Goal: Task Accomplishment & Management: Manage account settings

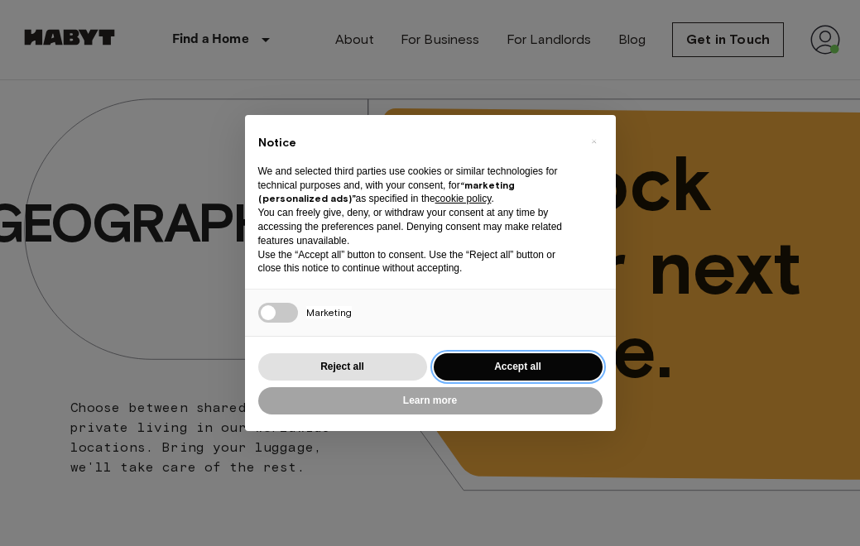
click at [589, 356] on button "Accept all" at bounding box center [518, 366] width 169 height 27
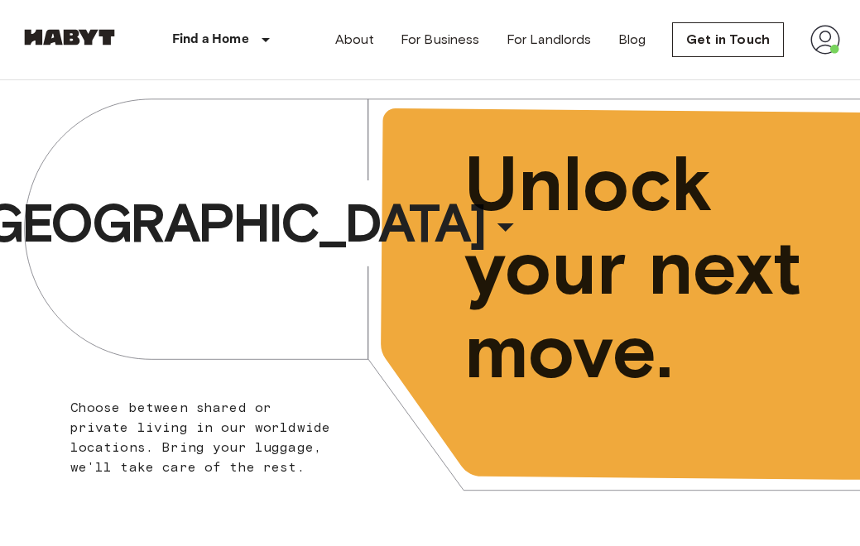
click at [830, 34] on img at bounding box center [825, 40] width 30 height 30
click at [824, 31] on div at bounding box center [430, 273] width 860 height 546
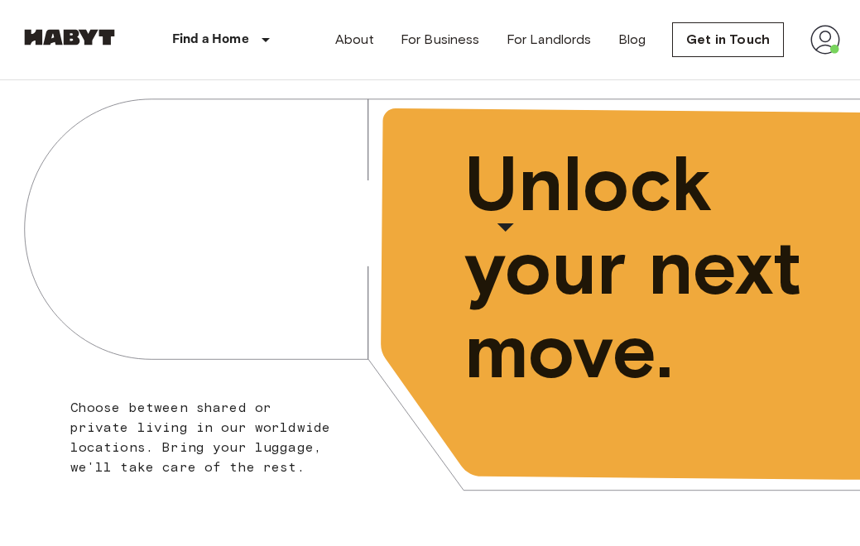
click at [815, 51] on img at bounding box center [825, 40] width 30 height 30
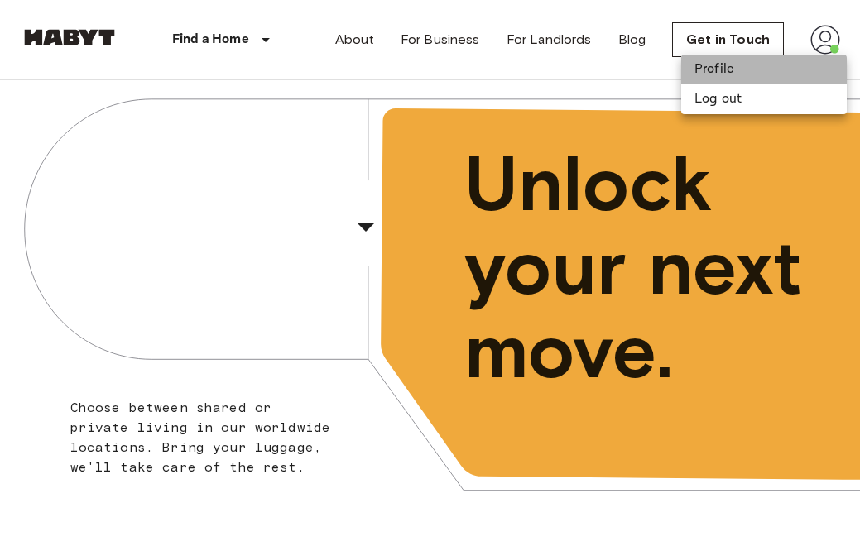
click at [792, 65] on li "Profile" at bounding box center [764, 70] width 166 height 30
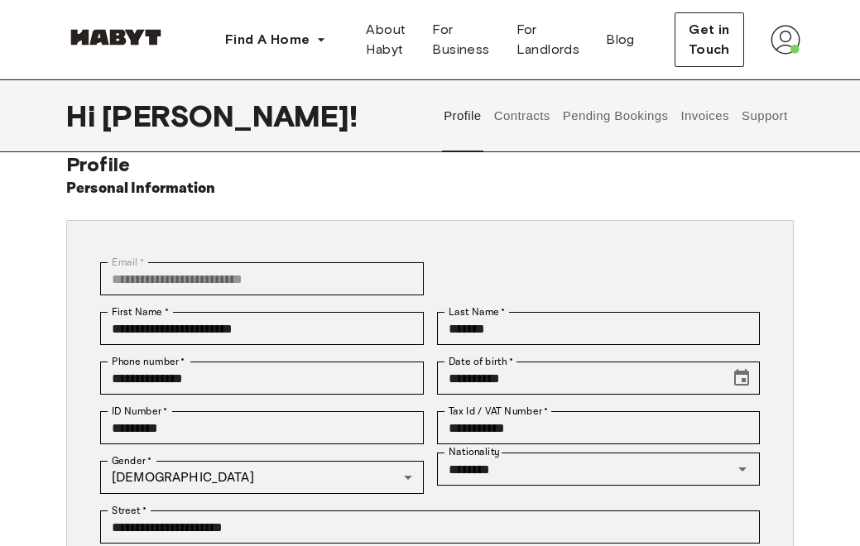
scroll to position [46, 0]
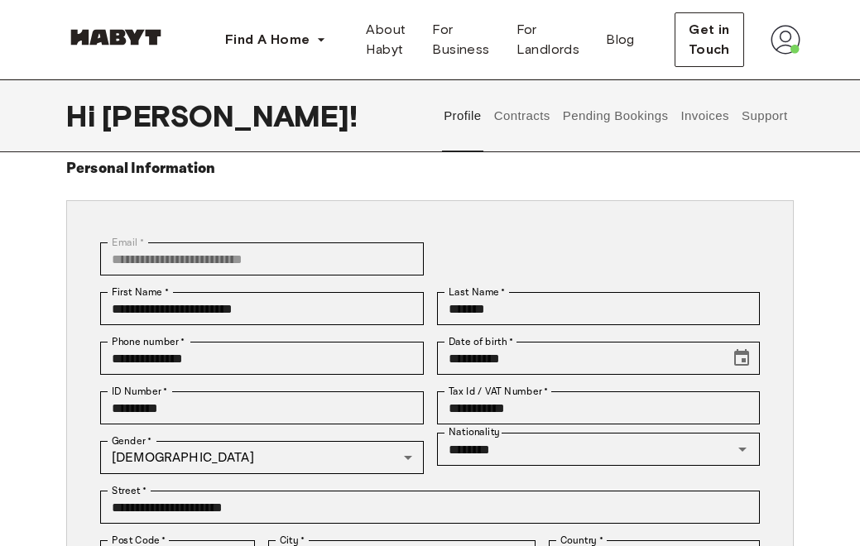
click at [527, 113] on button "Contracts" at bounding box center [522, 115] width 60 height 73
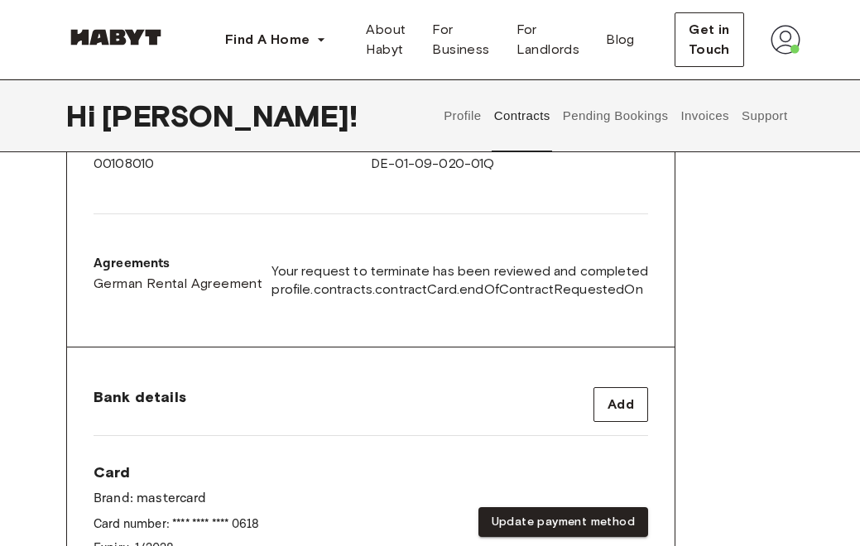
scroll to position [522, 0]
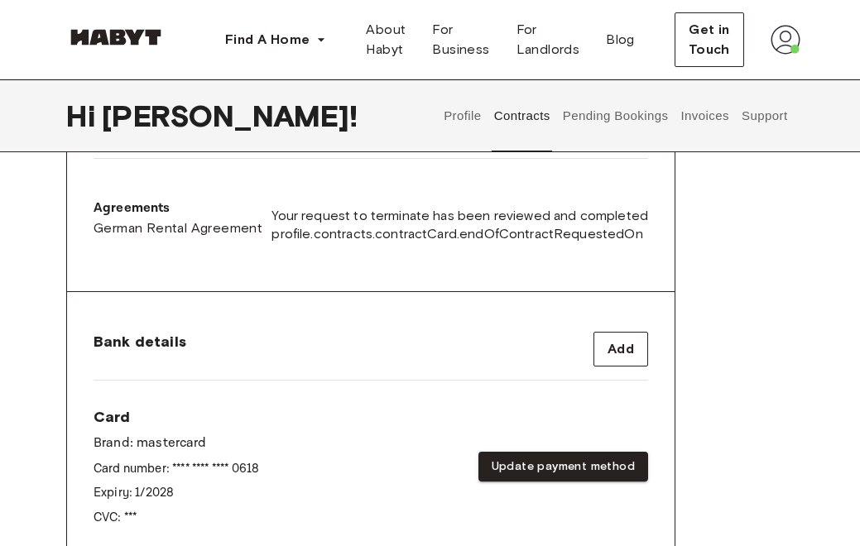
click at [574, 114] on button "Pending Bookings" at bounding box center [615, 115] width 110 height 73
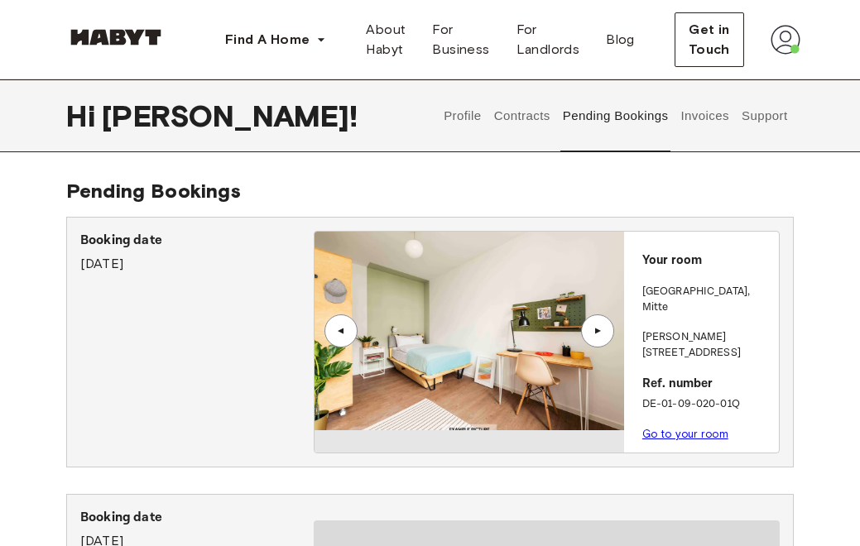
click at [505, 107] on button "Contracts" at bounding box center [522, 115] width 60 height 73
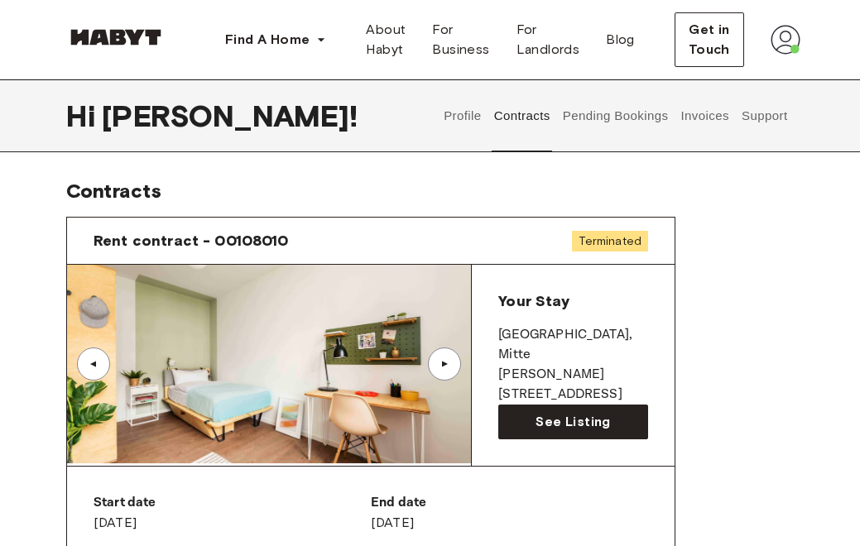
click at [471, 112] on button "Profile" at bounding box center [463, 115] width 42 height 73
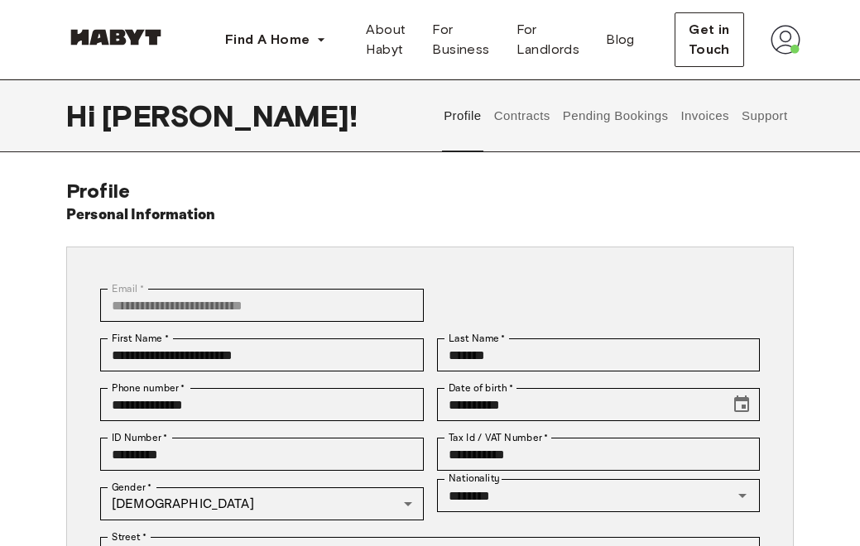
click at [504, 114] on button "Contracts" at bounding box center [522, 115] width 60 height 73
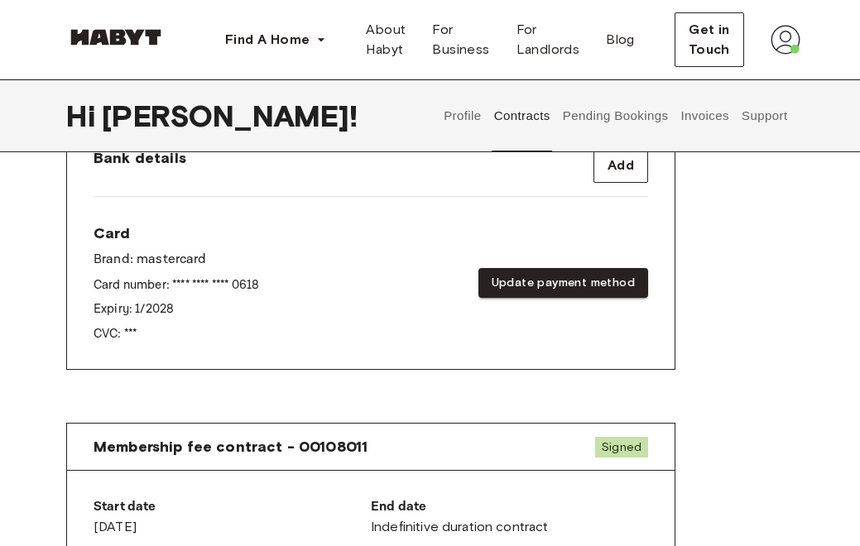
scroll to position [741, 0]
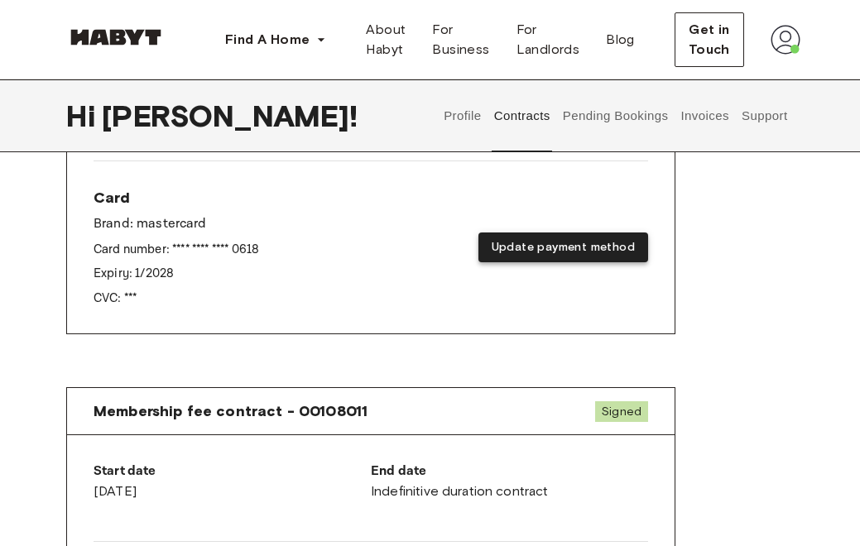
click at [614, 238] on button "Update payment method" at bounding box center [563, 248] width 170 height 31
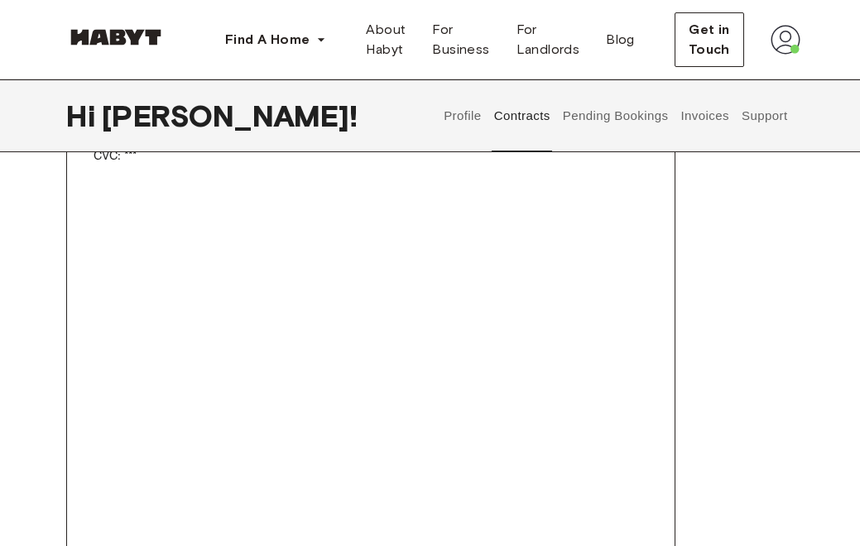
scroll to position [1231, 0]
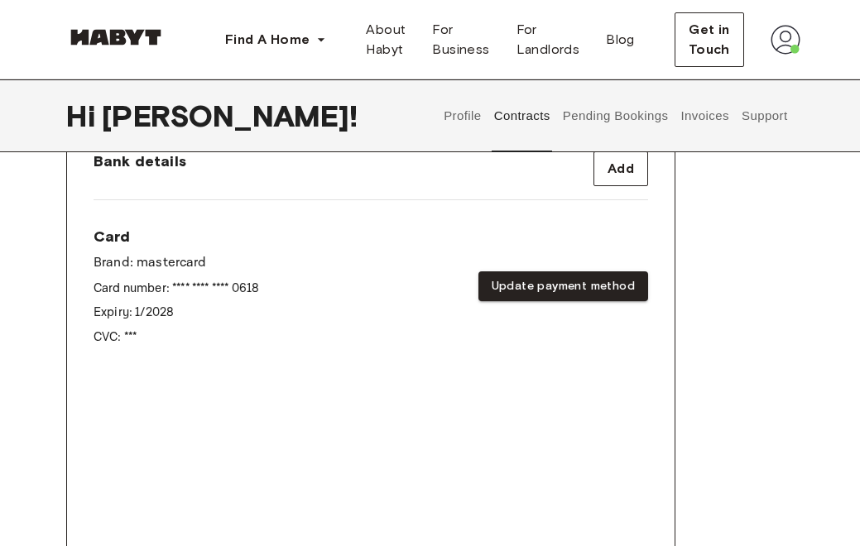
scroll to position [716, 0]
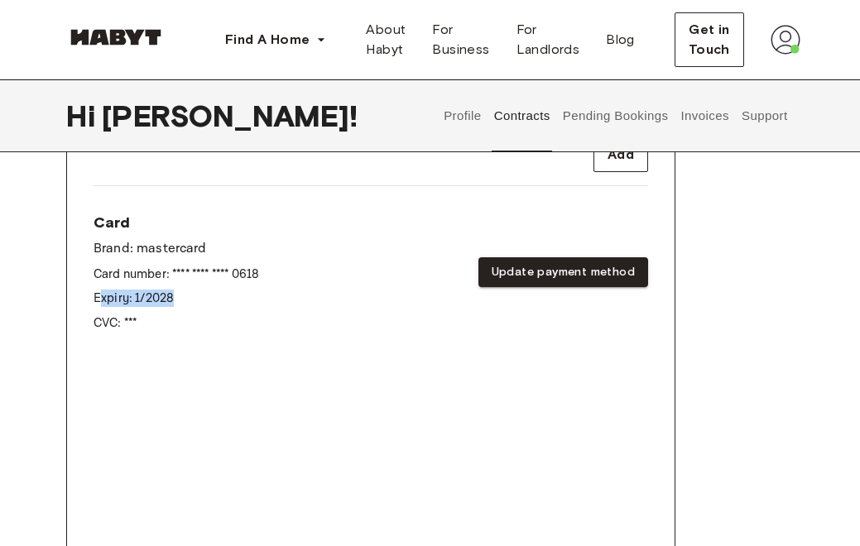
drag, startPoint x: 186, startPoint y: 298, endPoint x: 102, endPoint y: 298, distance: 84.4
click at [102, 298] on p "Expiry: 1 / 2028" at bounding box center [177, 298] width 166 height 17
drag, startPoint x: 91, startPoint y: 298, endPoint x: 155, endPoint y: 320, distance: 67.5
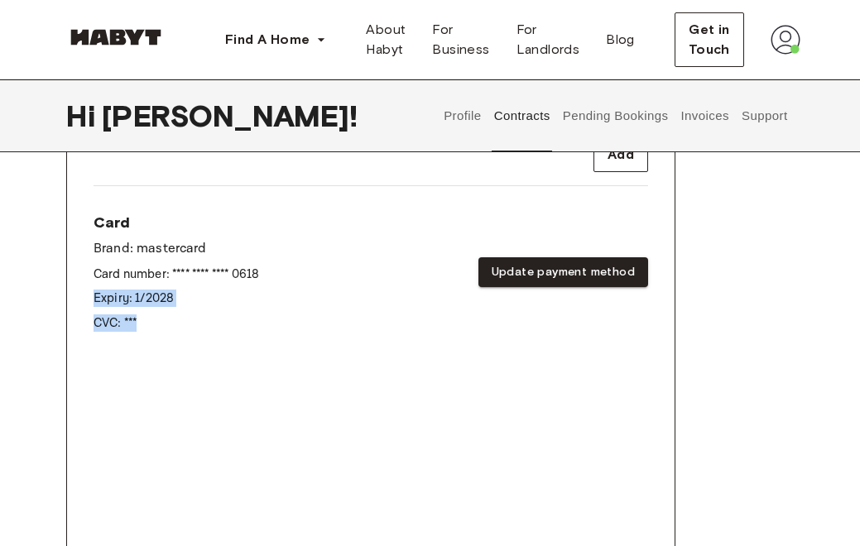
click at [155, 320] on p "CVC: ***" at bounding box center [177, 323] width 166 height 17
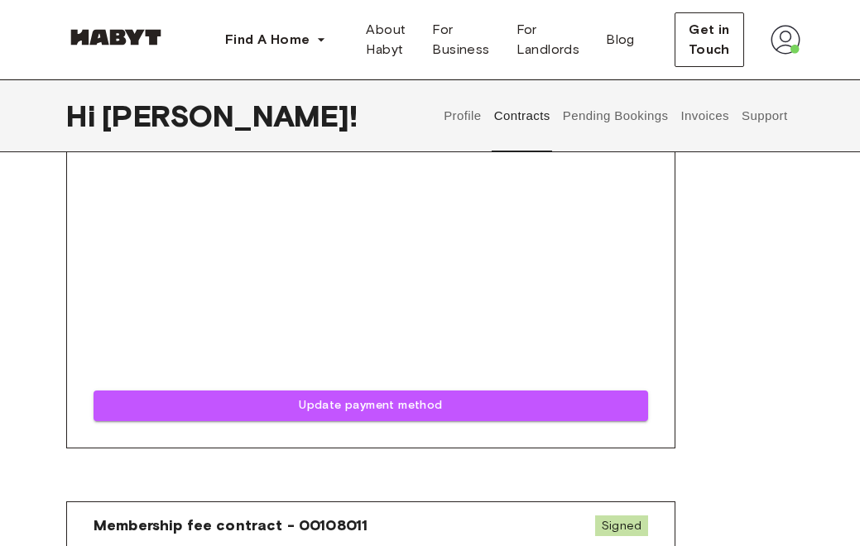
scroll to position [1309, 0]
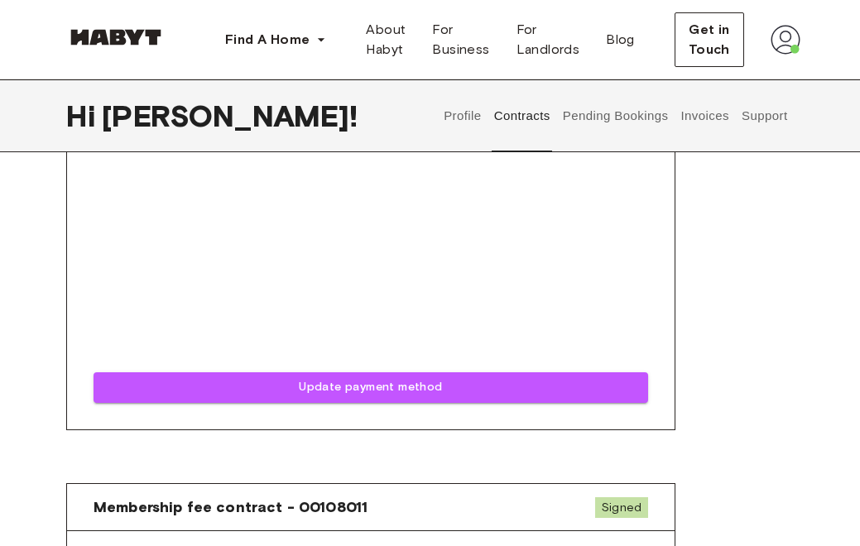
drag, startPoint x: 369, startPoint y: 391, endPoint x: 368, endPoint y: 442, distance: 51.3
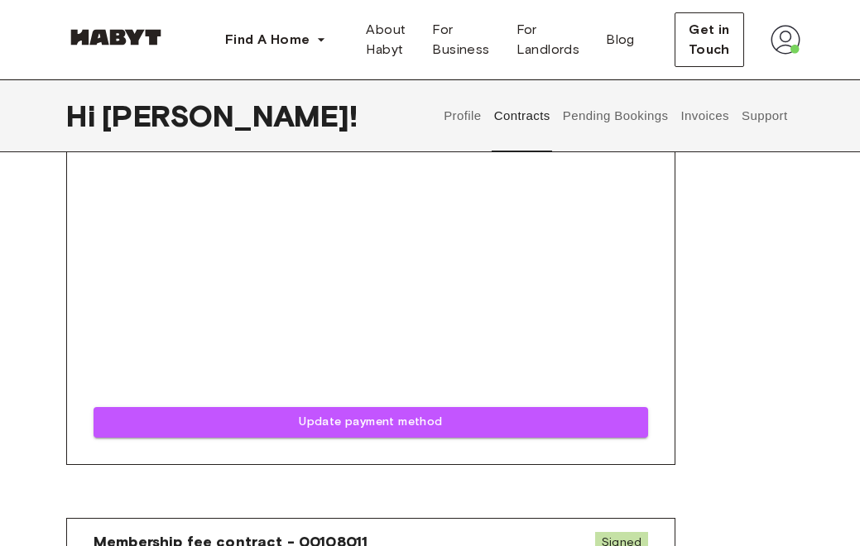
scroll to position [1282, 0]
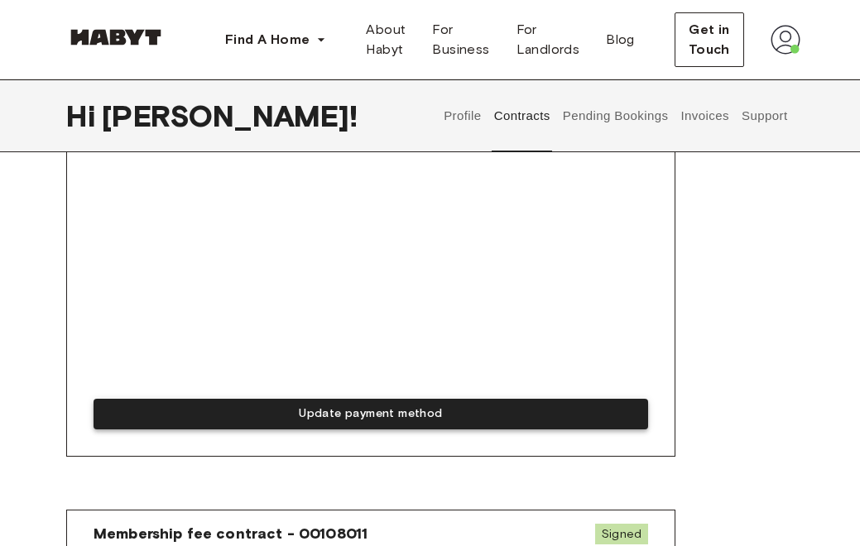
click at [372, 407] on button "Update payment method" at bounding box center [371, 414] width 555 height 31
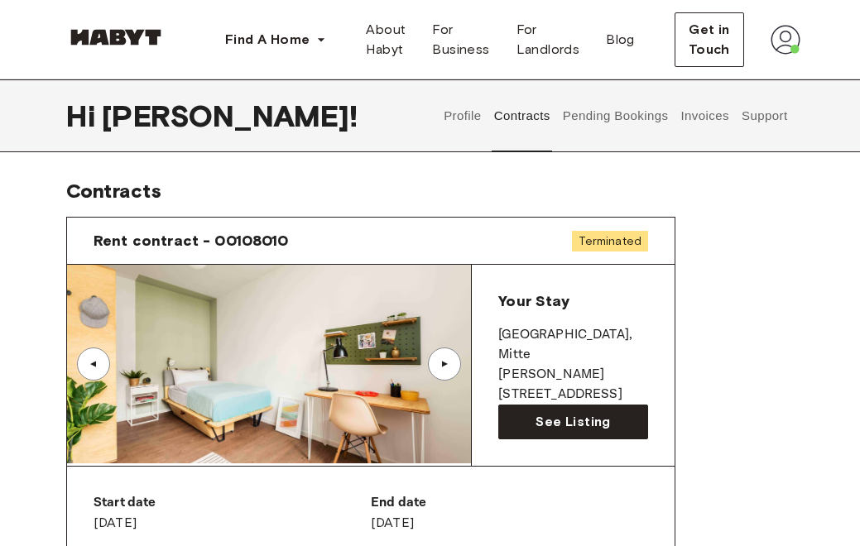
scroll to position [0, 0]
click at [474, 106] on button "Profile" at bounding box center [463, 115] width 42 height 73
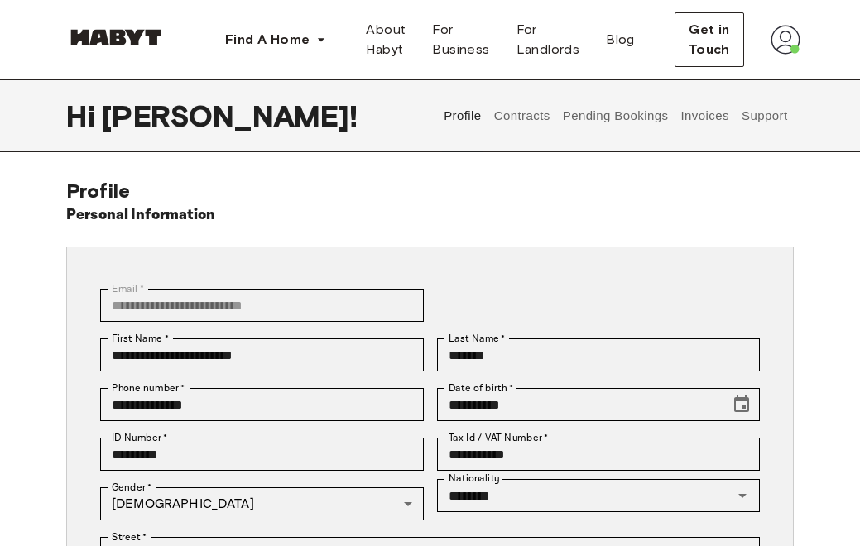
click at [589, 108] on button "Pending Bookings" at bounding box center [615, 115] width 110 height 73
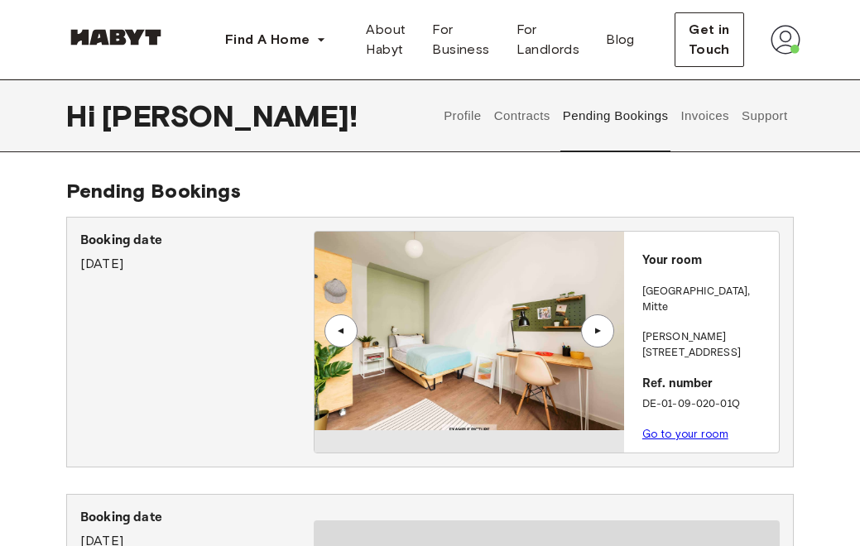
click at [696, 120] on button "Invoices" at bounding box center [705, 115] width 52 height 73
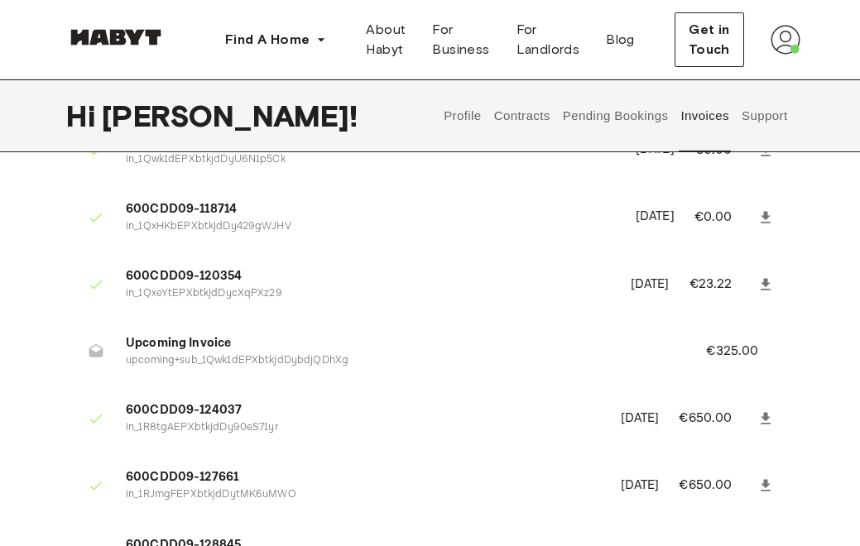
scroll to position [193, 0]
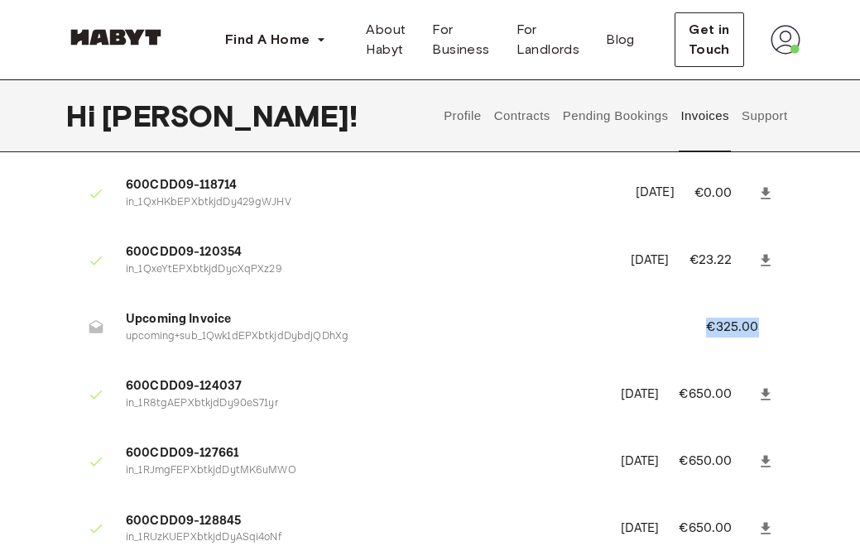
drag, startPoint x: 704, startPoint y: 328, endPoint x: 774, endPoint y: 328, distance: 70.4
click at [774, 328] on li "Upcoming Invoice upcoming+sub_1Qwk1dEPXbtkjdDybdjQDhXg €325.00" at bounding box center [430, 327] width 728 height 57
click at [774, 328] on p "€325.00" at bounding box center [743, 328] width 75 height 20
drag, startPoint x: 774, startPoint y: 328, endPoint x: 680, endPoint y: 329, distance: 93.5
click at [681, 329] on li "Upcoming Invoice upcoming+sub_1Qwk1dEPXbtkjdDybdjQDhXg €325.00" at bounding box center [430, 327] width 728 height 57
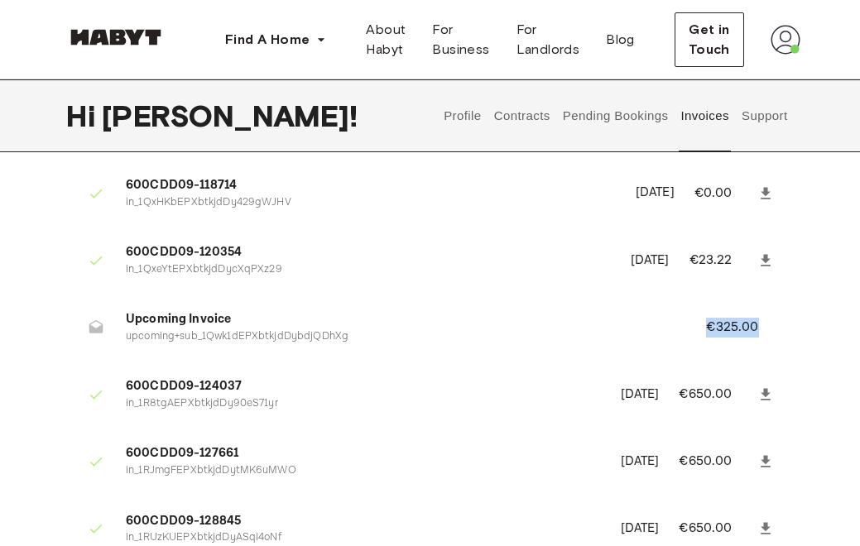
click at [680, 329] on li "Upcoming Invoice upcoming+sub_1Qwk1dEPXbtkjdDybdjQDhXg €325.00" at bounding box center [430, 327] width 728 height 57
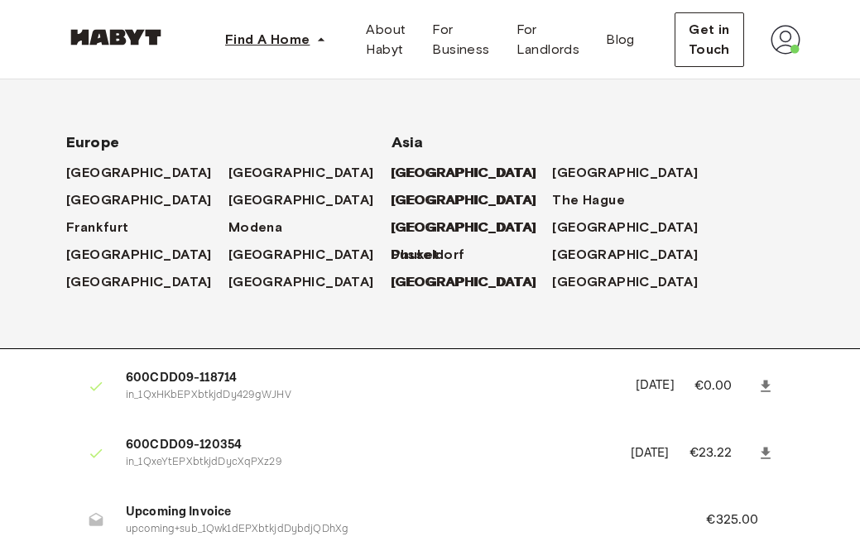
scroll to position [0, 0]
